Goal: Transaction & Acquisition: Book appointment/travel/reservation

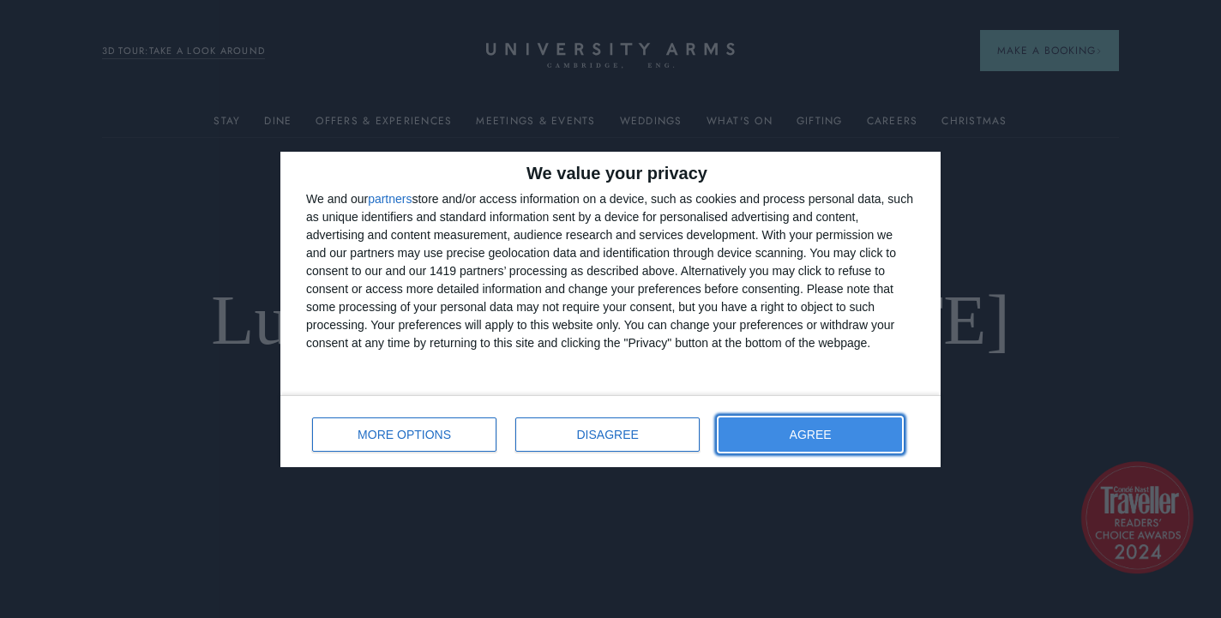
click at [774, 426] on button "AGREE" at bounding box center [810, 435] width 183 height 34
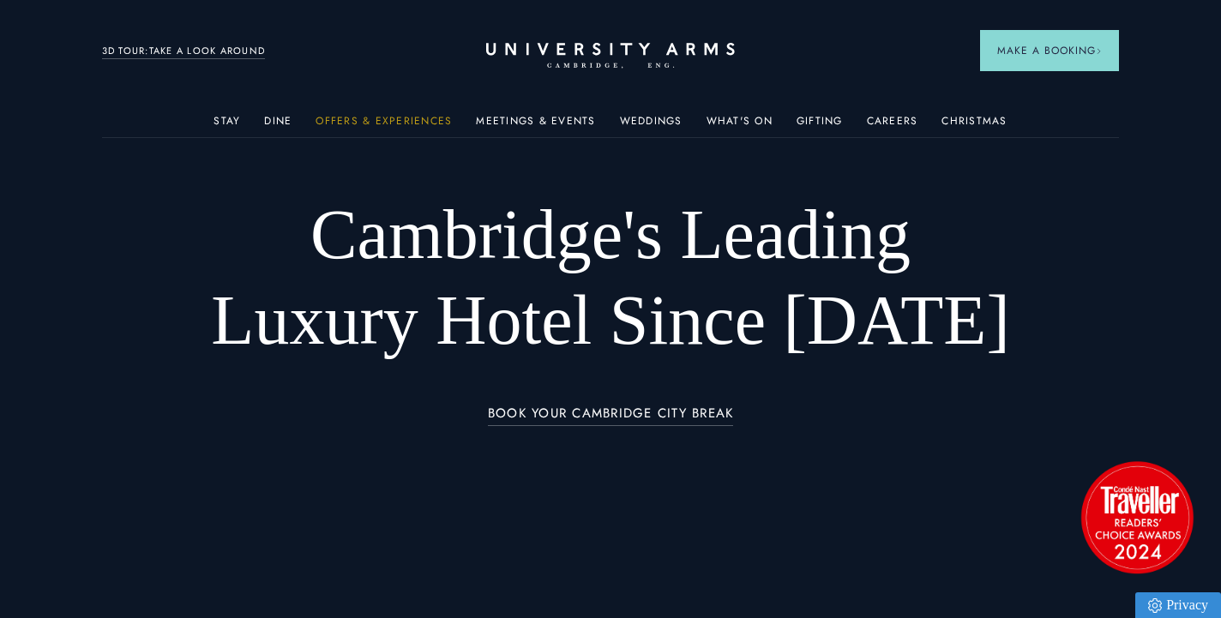
click at [400, 119] on link "Offers & Experiences" at bounding box center [384, 126] width 136 height 22
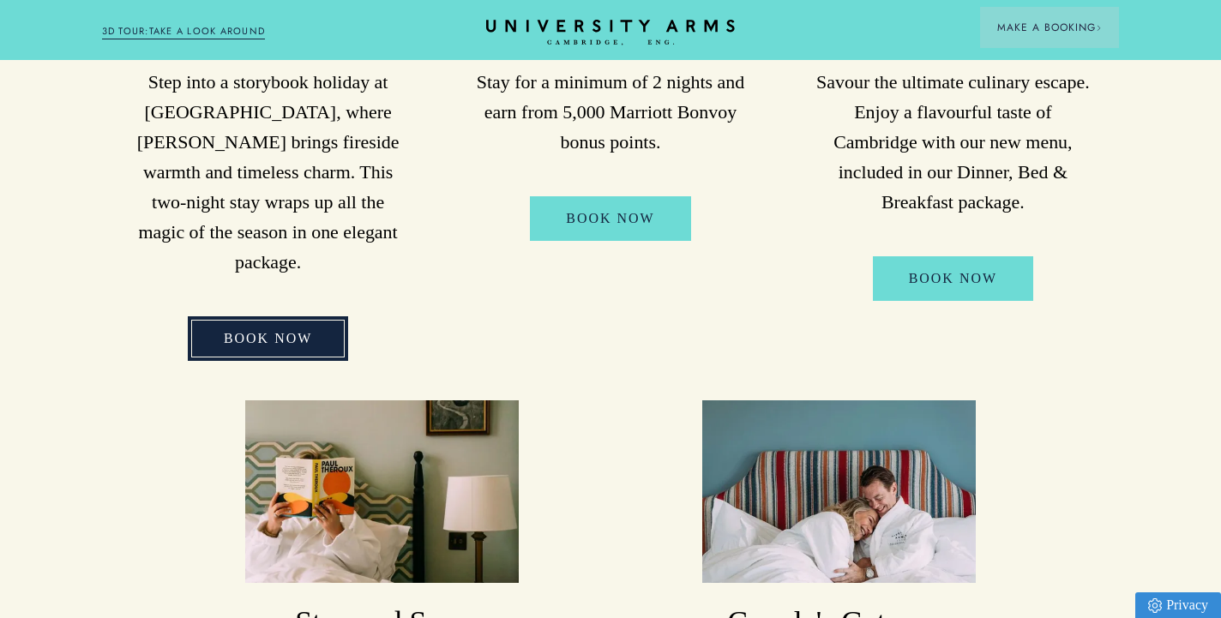
scroll to position [695, 0]
click at [265, 316] on link "BOOK NOW" at bounding box center [268, 338] width 160 height 45
